Goal: Ask a question

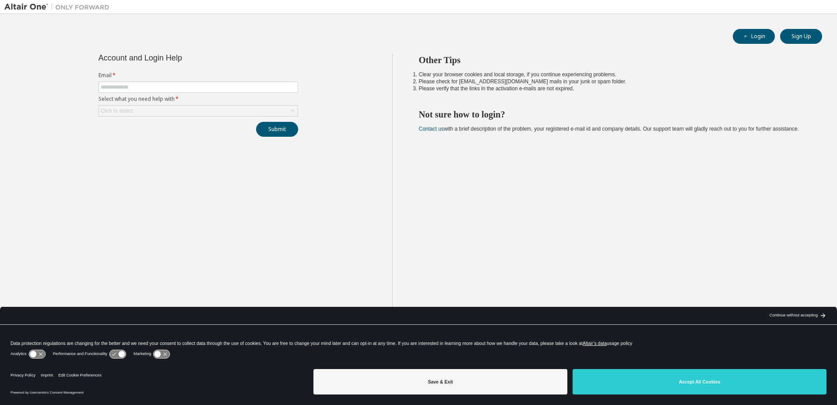
click at [750, 379] on button "Accept All Cookies" at bounding box center [700, 381] width 254 height 25
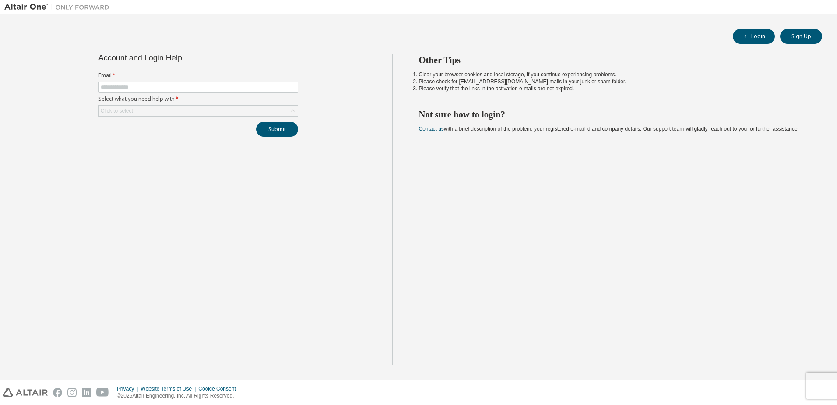
click at [195, 80] on form "Email * Select what you need help with * Click to select" at bounding box center [199, 94] width 200 height 45
click at [196, 81] on form "Email * Select what you need help with * Click to select" at bounding box center [199, 94] width 200 height 45
click at [190, 85] on input "text" at bounding box center [198, 87] width 195 height 7
type input "**********"
click at [162, 108] on div "Click to select" at bounding box center [198, 111] width 199 height 11
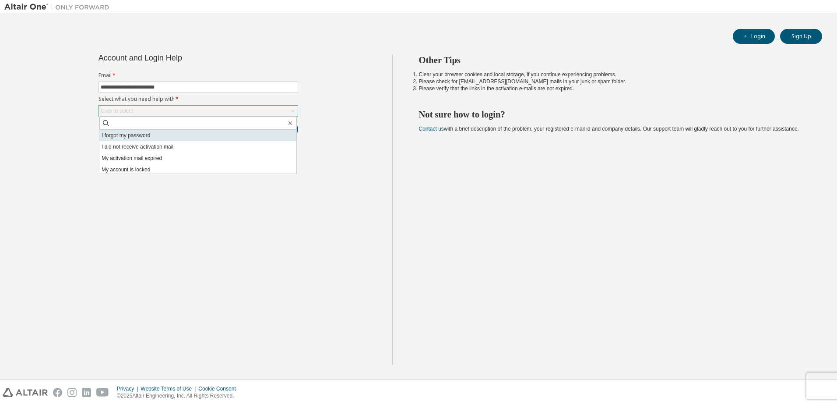
click at [142, 137] on li "I forgot my password" at bounding box center [197, 135] width 197 height 11
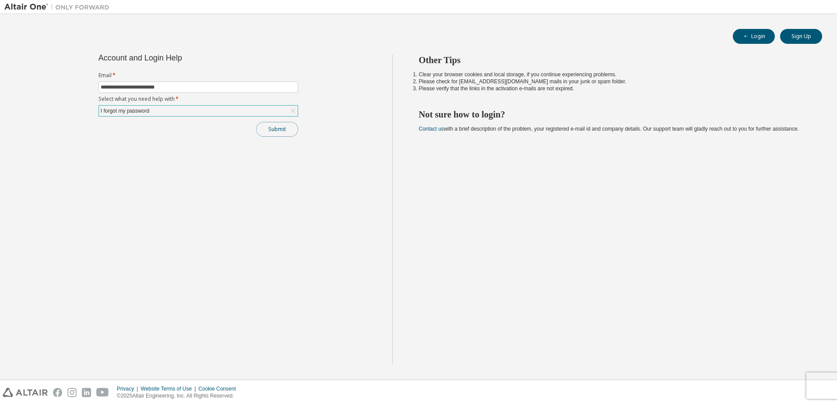
click at [282, 131] on button "Submit" at bounding box center [277, 129] width 42 height 15
